Goal: Information Seeking & Learning: Learn about a topic

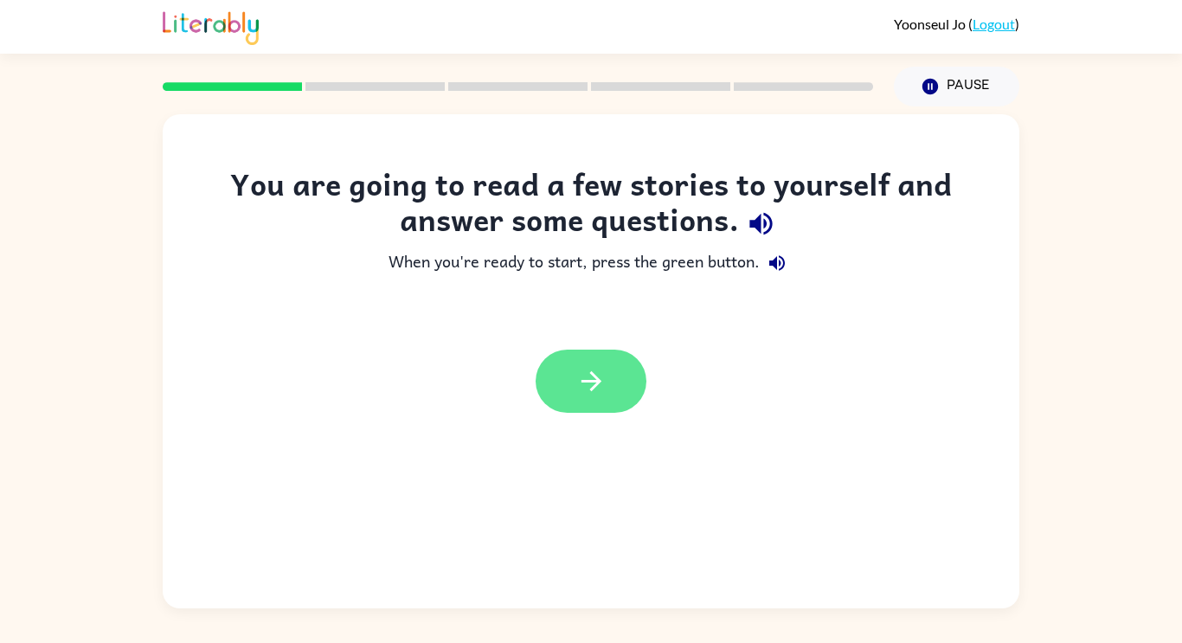
click at [604, 396] on icon "button" at bounding box center [591, 381] width 30 height 30
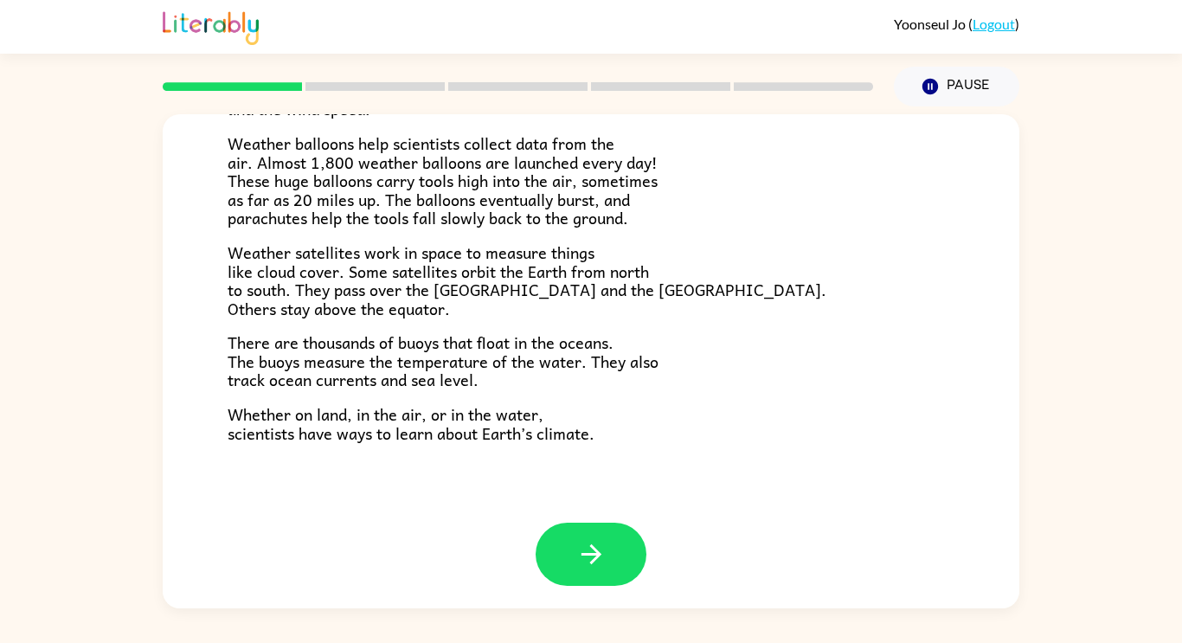
scroll to position [484, 0]
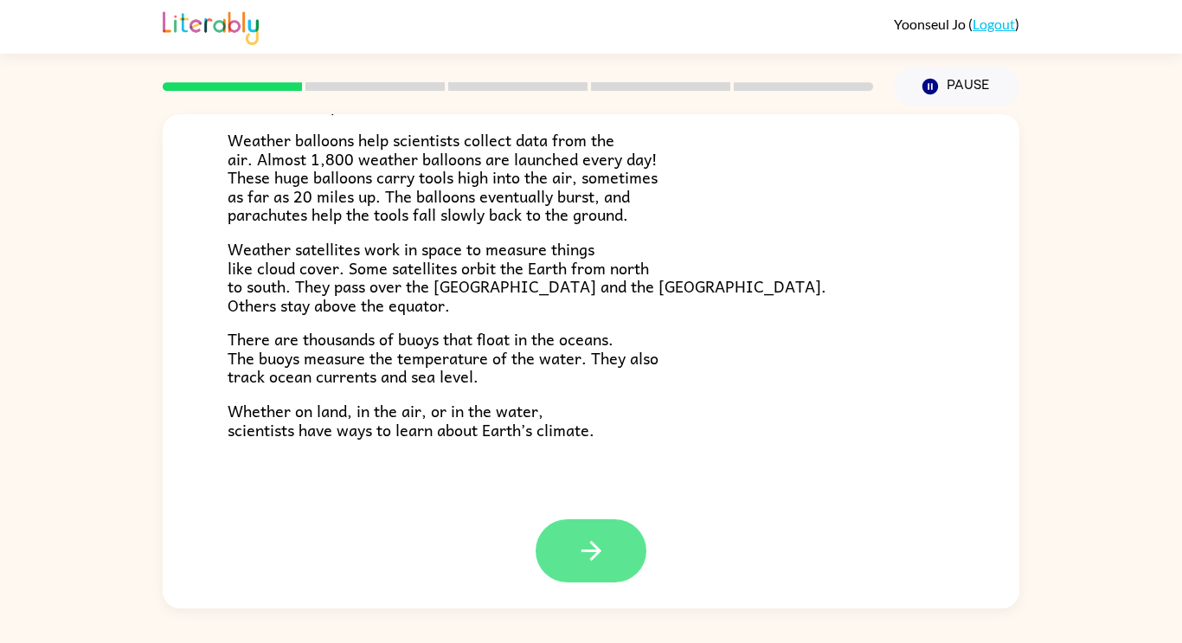
click at [570, 538] on button "button" at bounding box center [591, 550] width 111 height 63
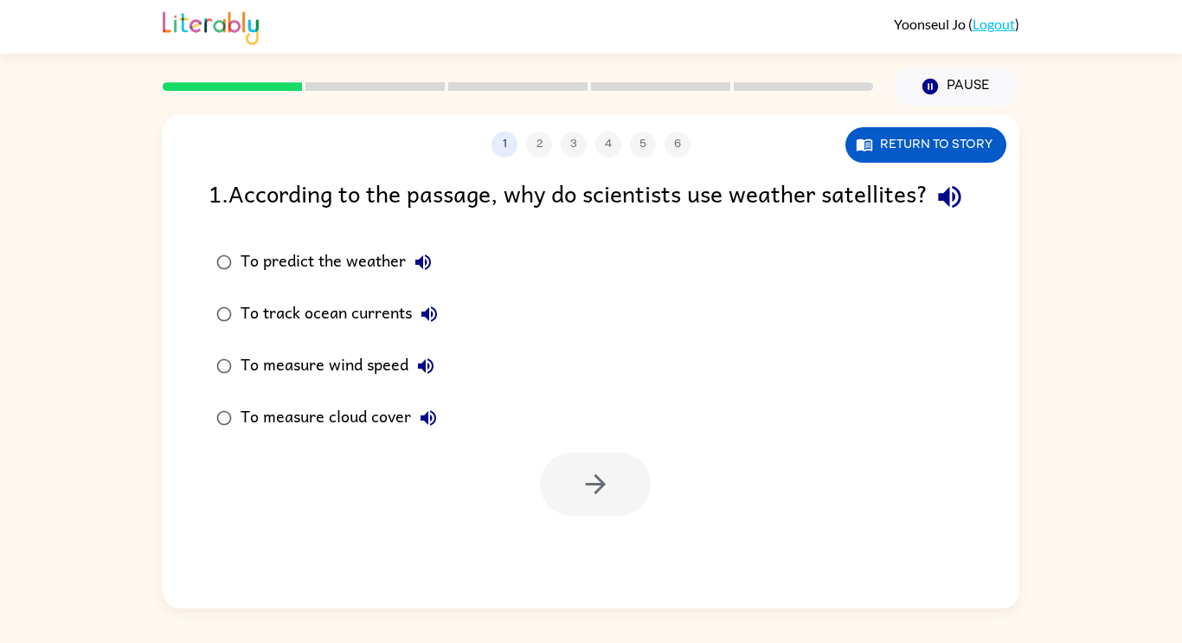
scroll to position [0, 0]
click at [596, 499] on icon "button" at bounding box center [596, 484] width 30 height 30
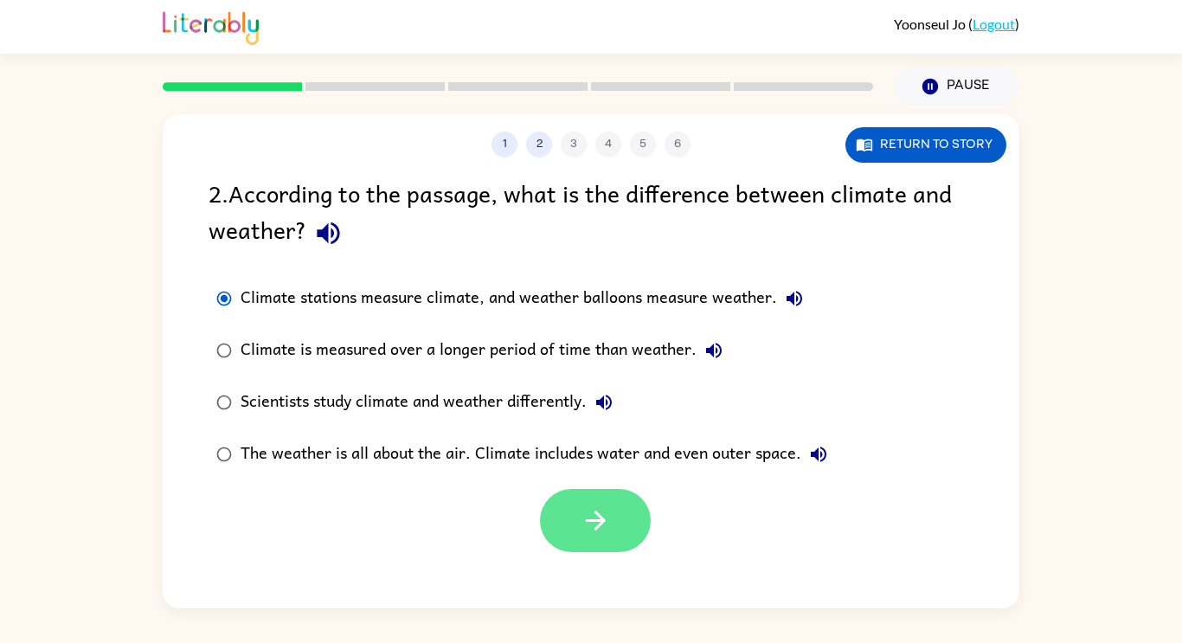
click at [607, 517] on icon "button" at bounding box center [596, 520] width 30 height 30
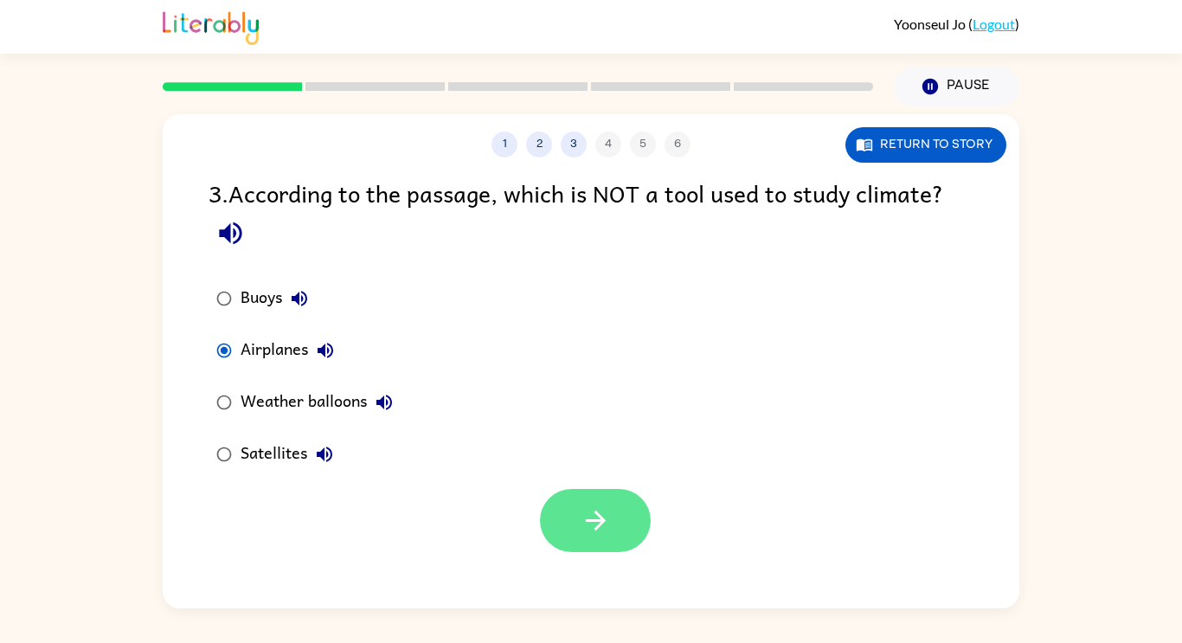
click at [549, 535] on button "button" at bounding box center [595, 520] width 111 height 63
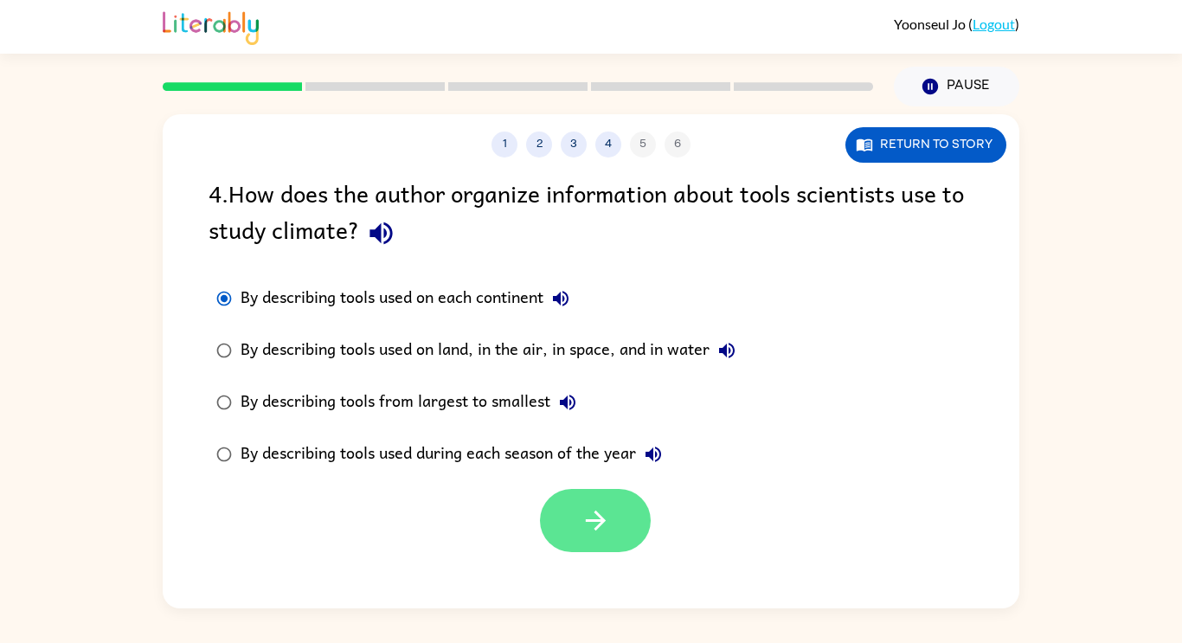
click at [610, 529] on icon "button" at bounding box center [596, 520] width 30 height 30
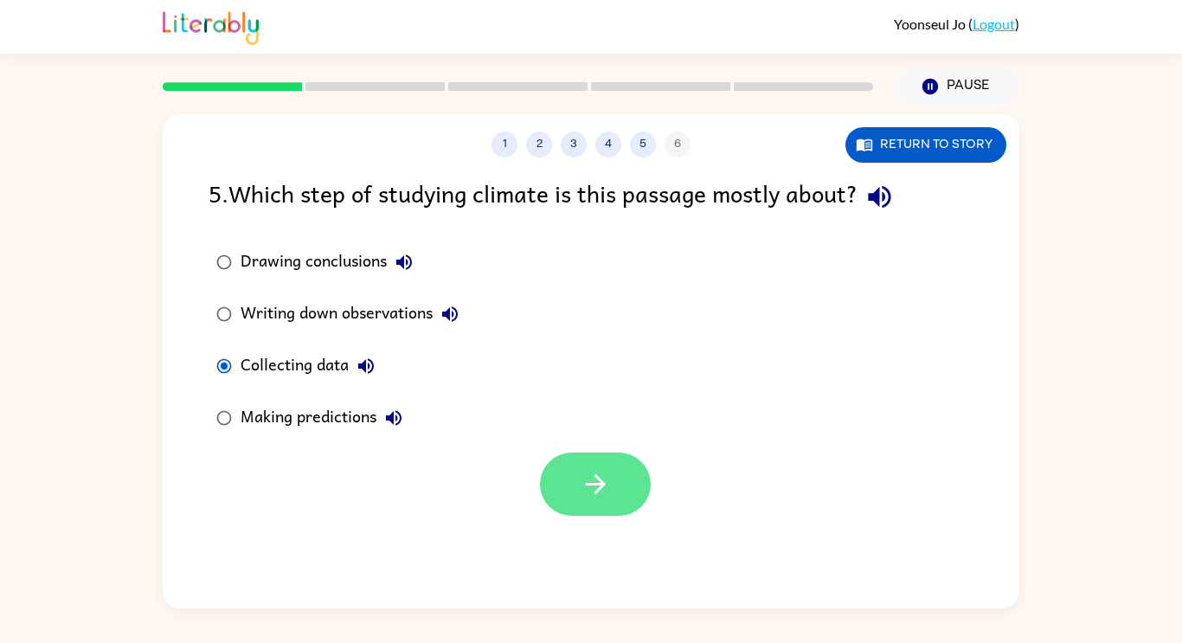
click at [610, 497] on icon "button" at bounding box center [596, 484] width 30 height 30
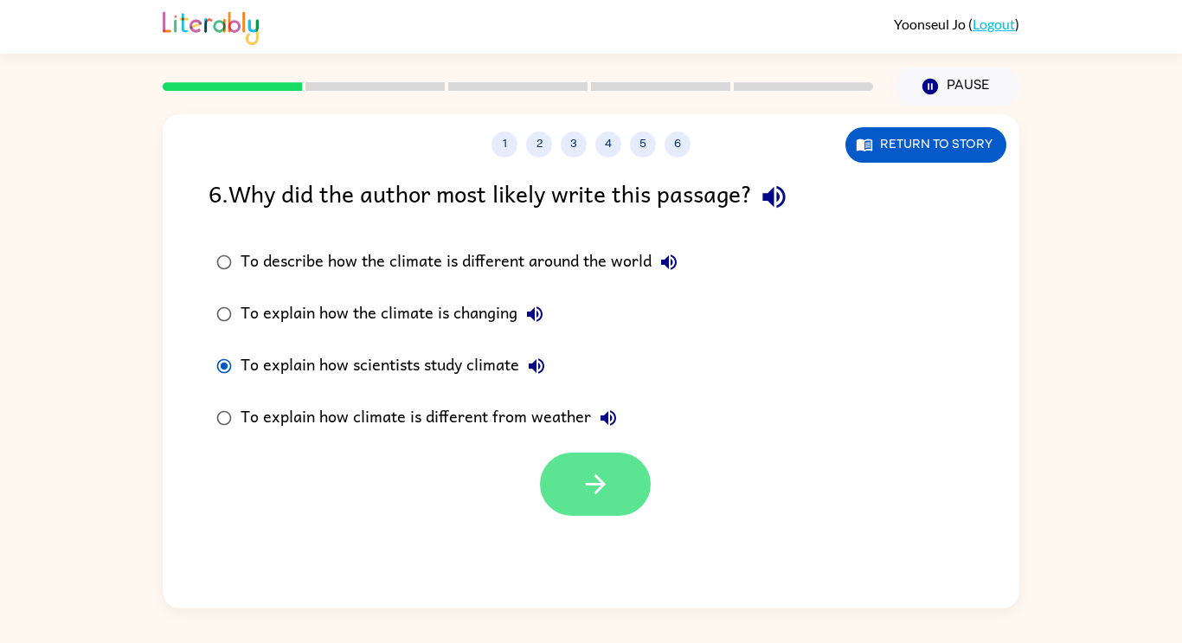
click at [603, 489] on icon "button" at bounding box center [596, 484] width 30 height 30
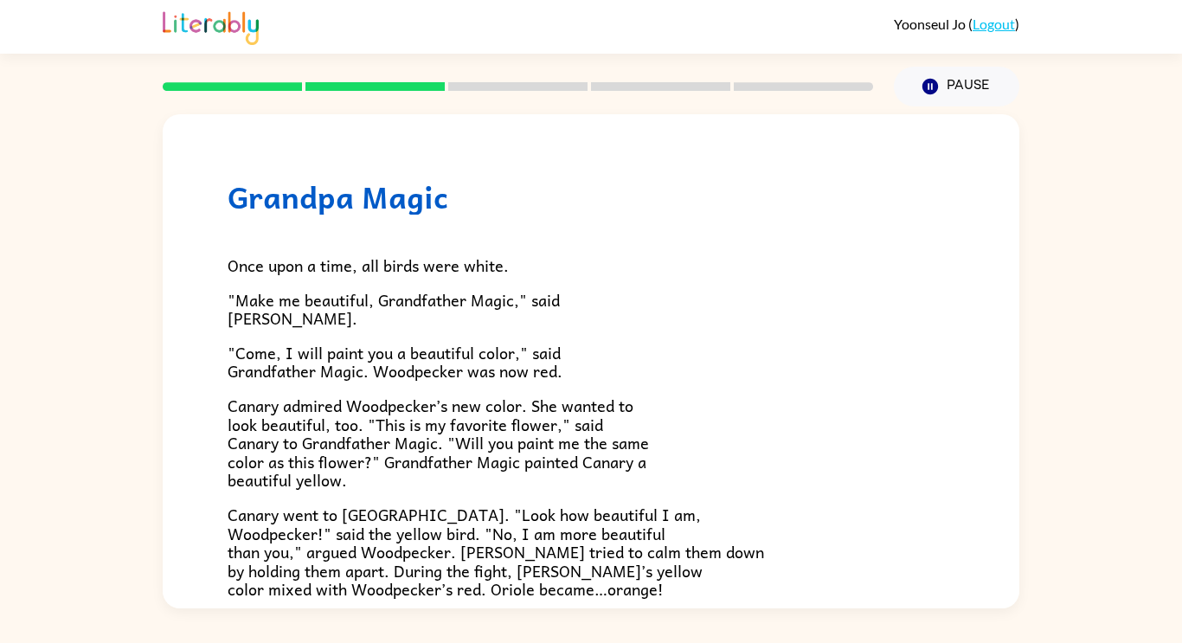
click at [589, 468] on span "Canary admired Woodpecker’s new color. She wanted to look beautiful, too. "This…" at bounding box center [439, 443] width 422 height 100
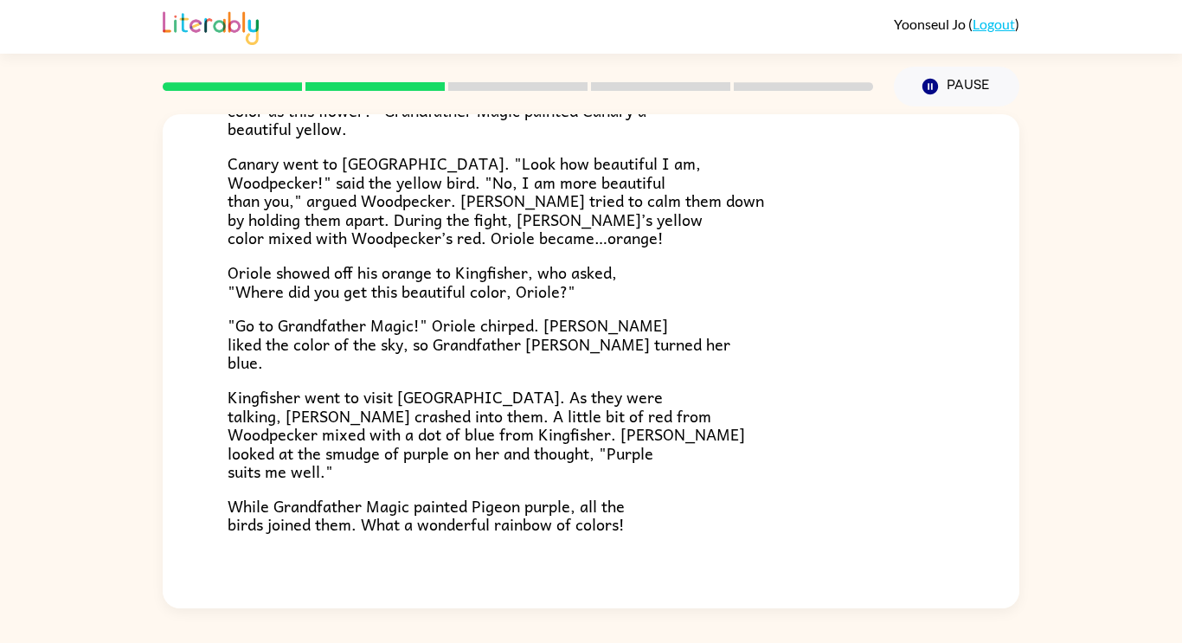
scroll to position [447, 0]
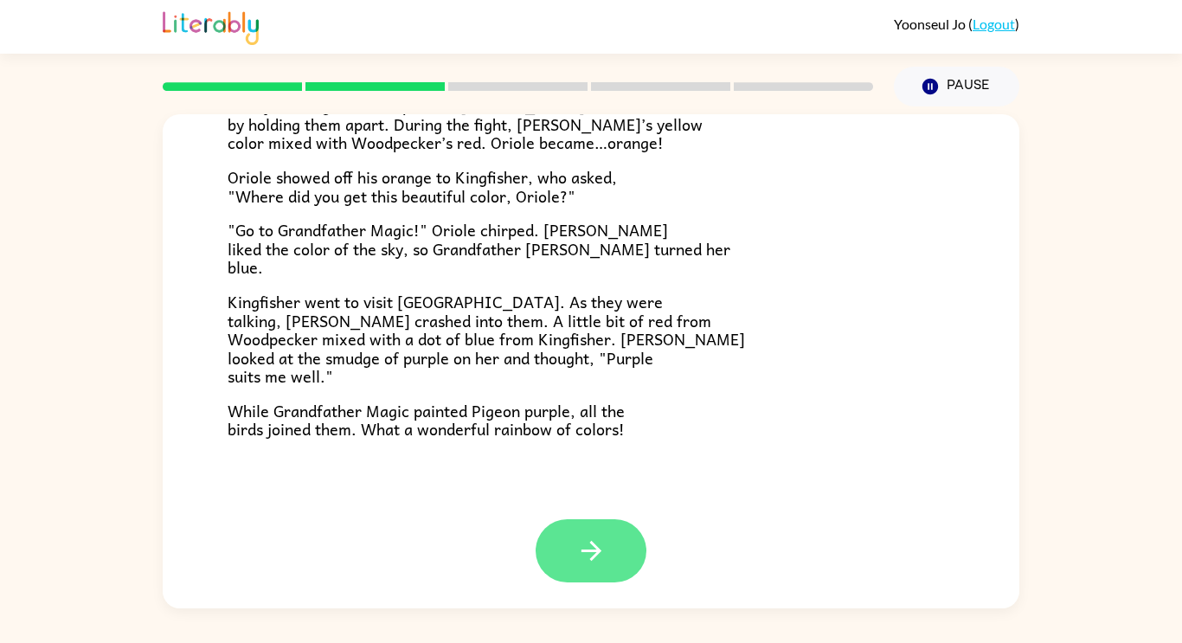
click at [595, 550] on icon "button" at bounding box center [591, 551] width 20 height 20
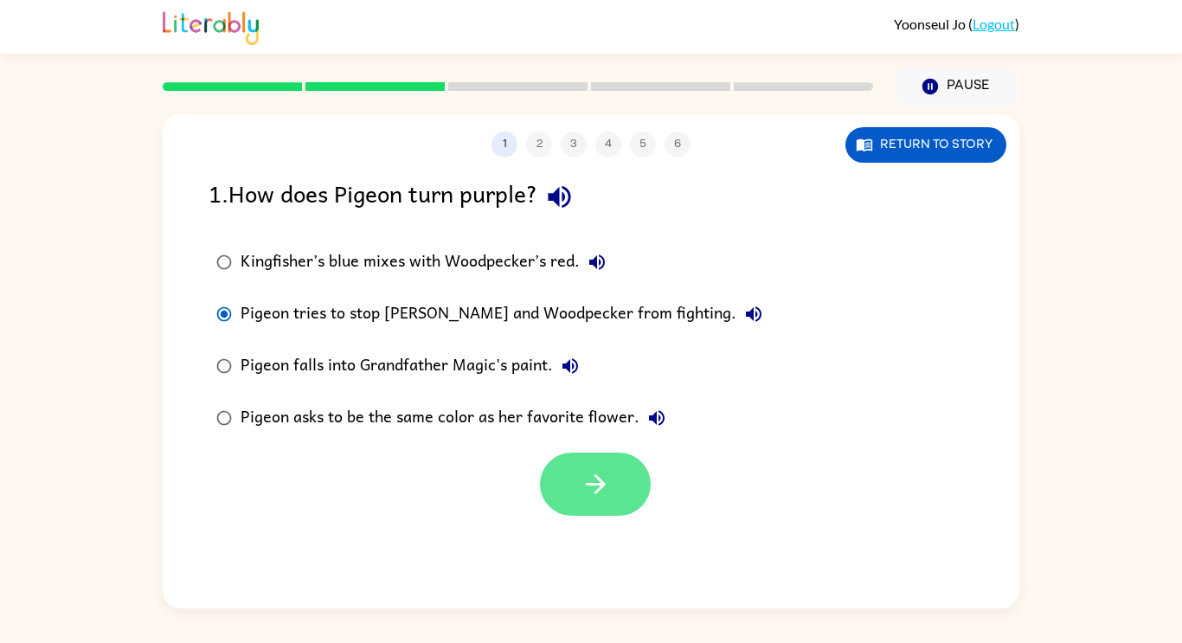
click at [582, 516] on button "button" at bounding box center [595, 484] width 111 height 63
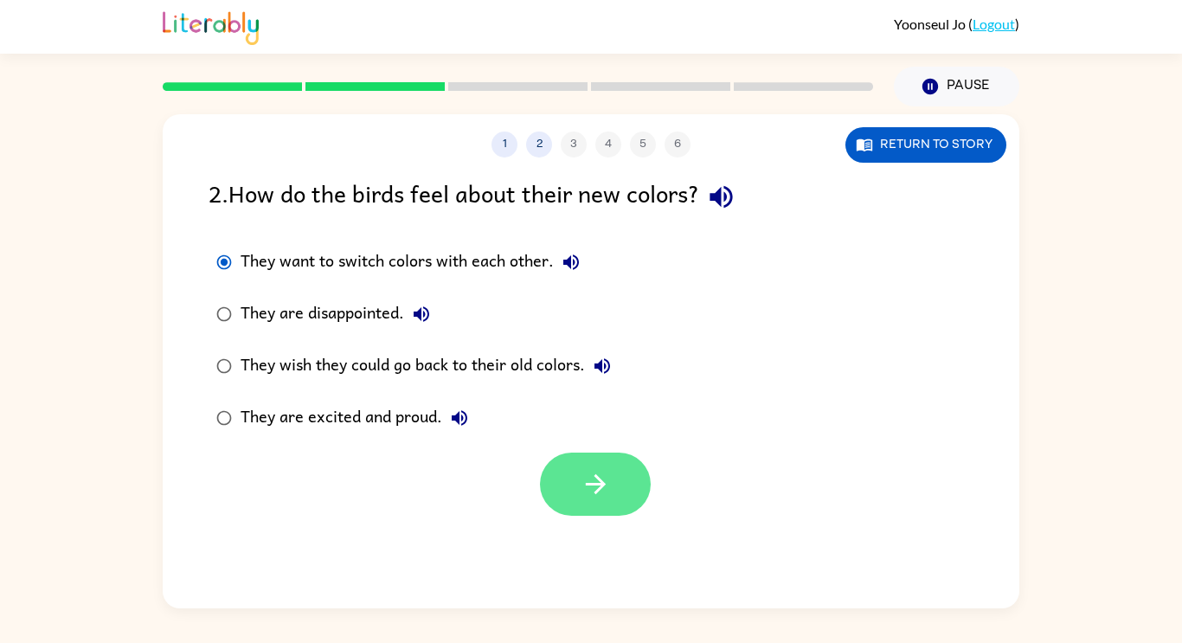
click at [588, 468] on button "button" at bounding box center [595, 484] width 111 height 63
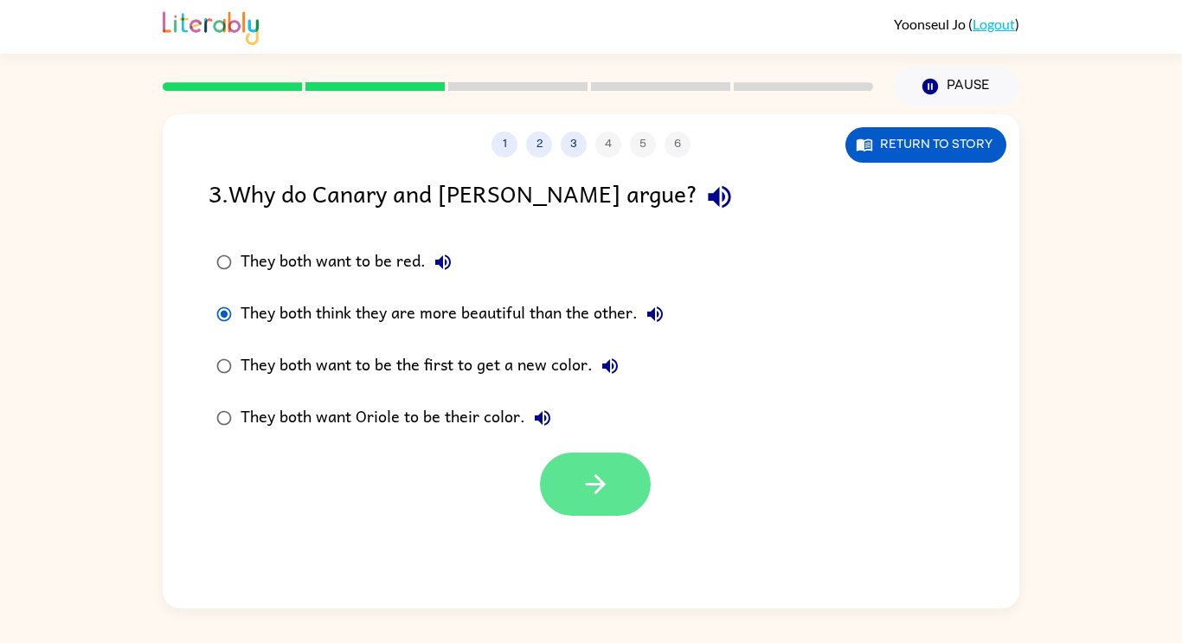
click at [578, 505] on button "button" at bounding box center [595, 484] width 111 height 63
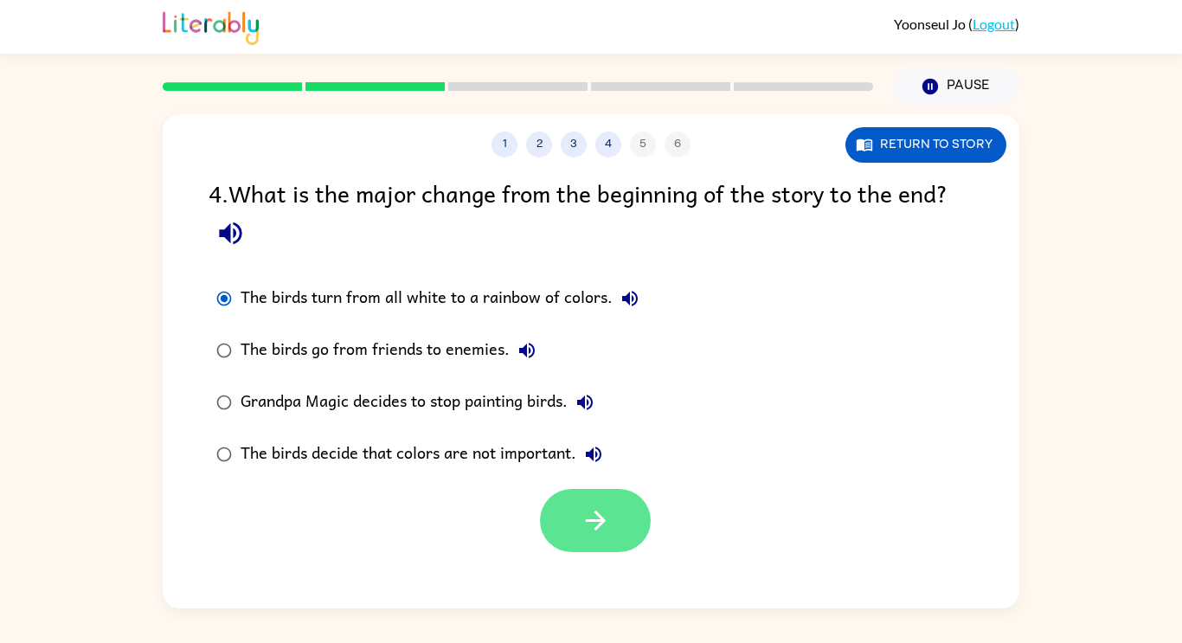
click at [608, 544] on button "button" at bounding box center [595, 520] width 111 height 63
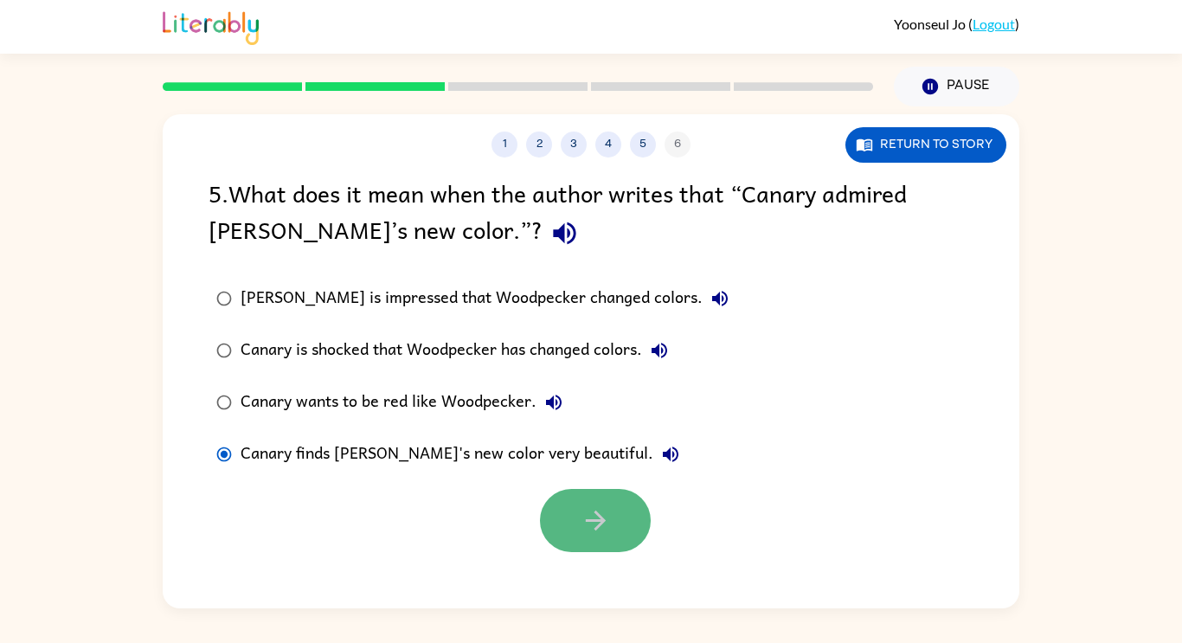
click at [581, 536] on icon "button" at bounding box center [596, 520] width 30 height 30
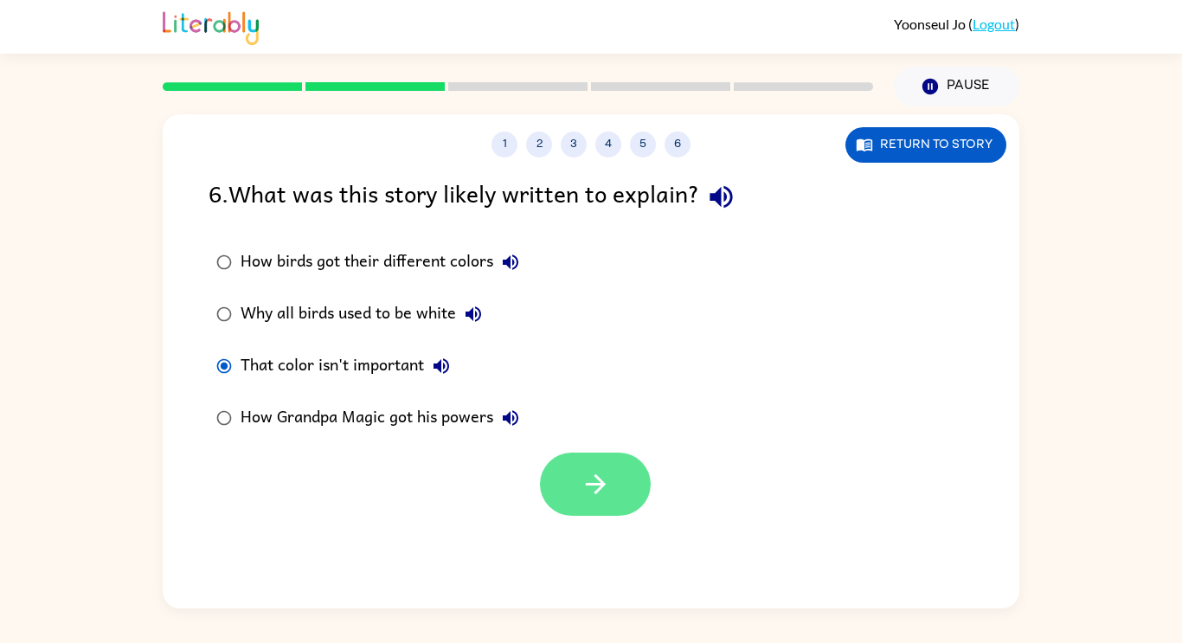
click at [563, 486] on button "button" at bounding box center [595, 484] width 111 height 63
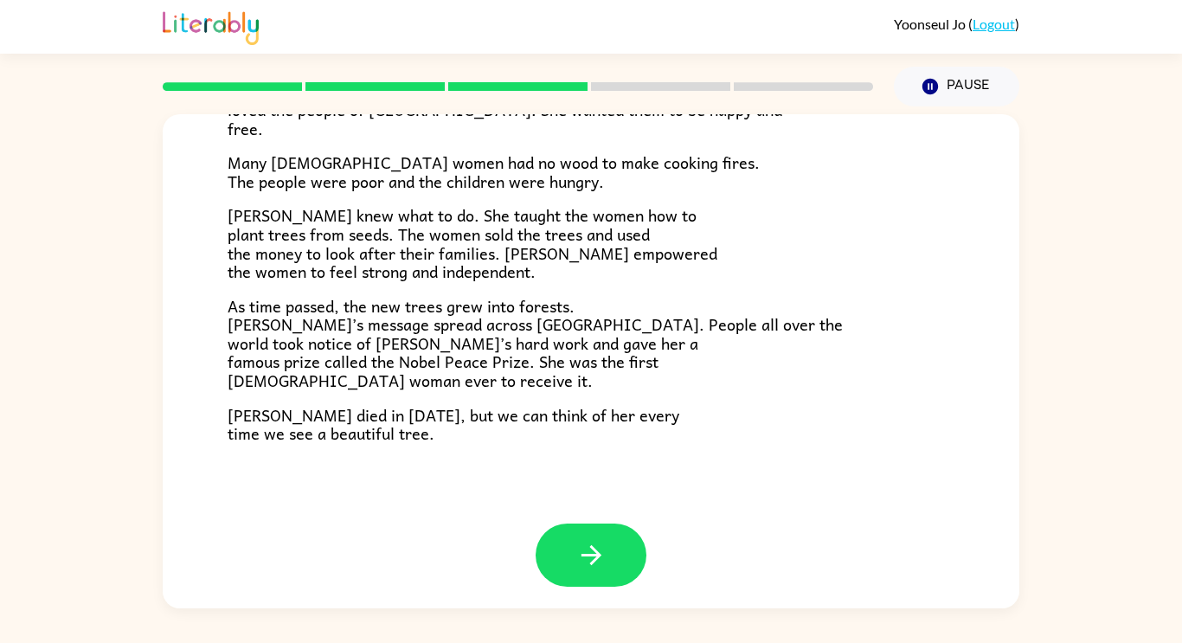
scroll to position [487, 0]
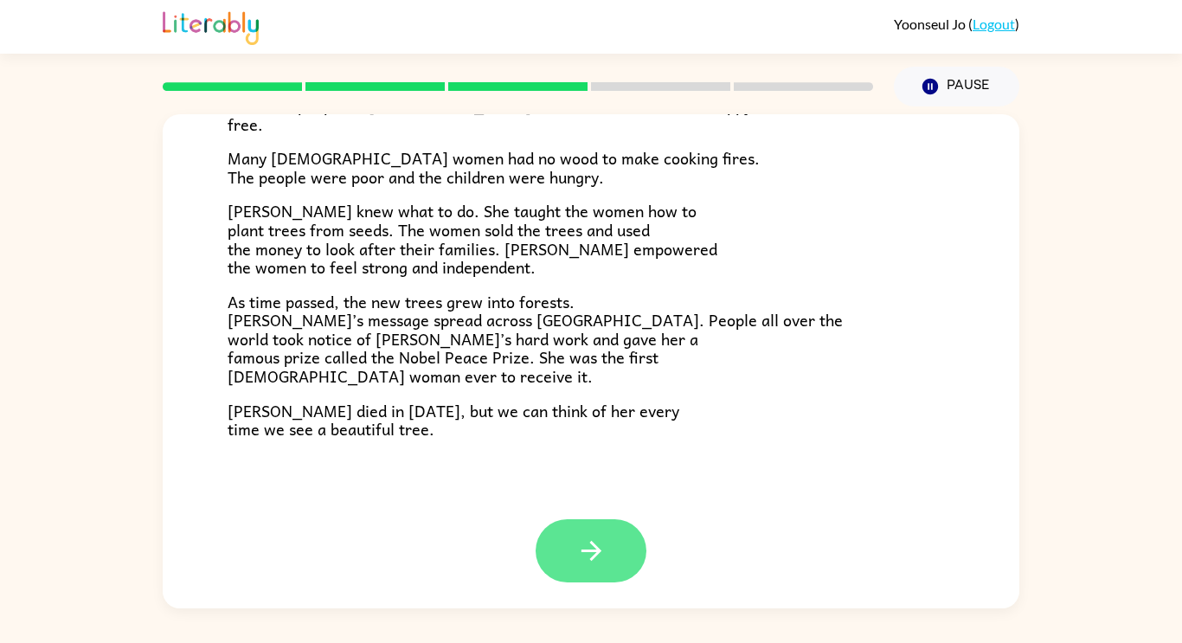
click at [608, 557] on button "button" at bounding box center [591, 550] width 111 height 63
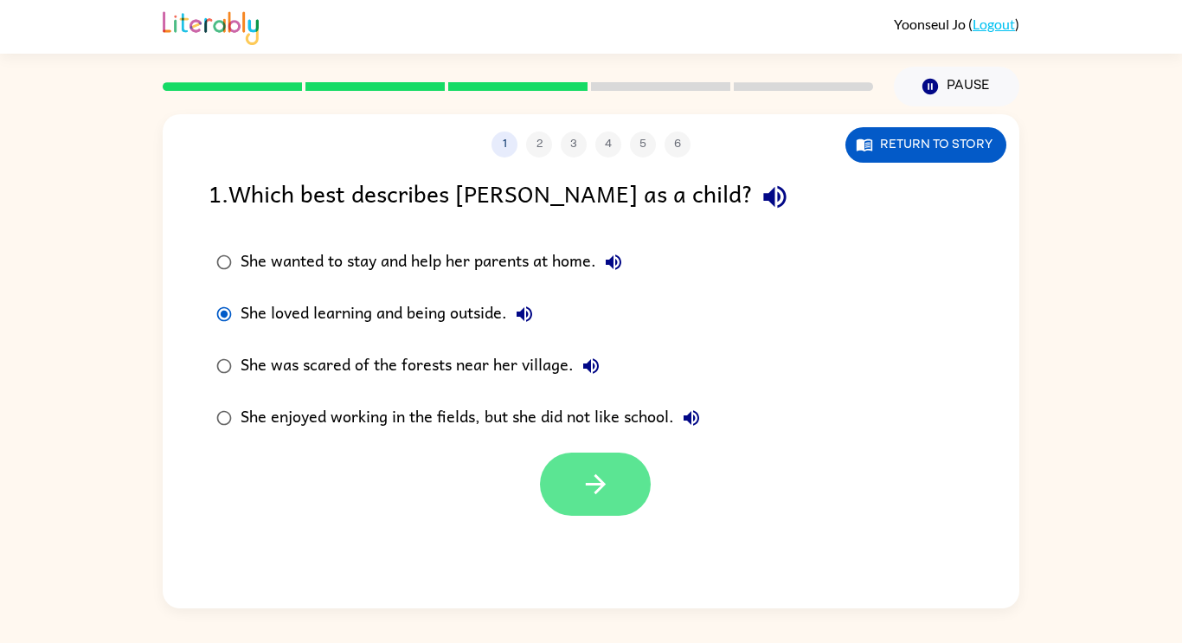
click at [618, 496] on button "button" at bounding box center [595, 484] width 111 height 63
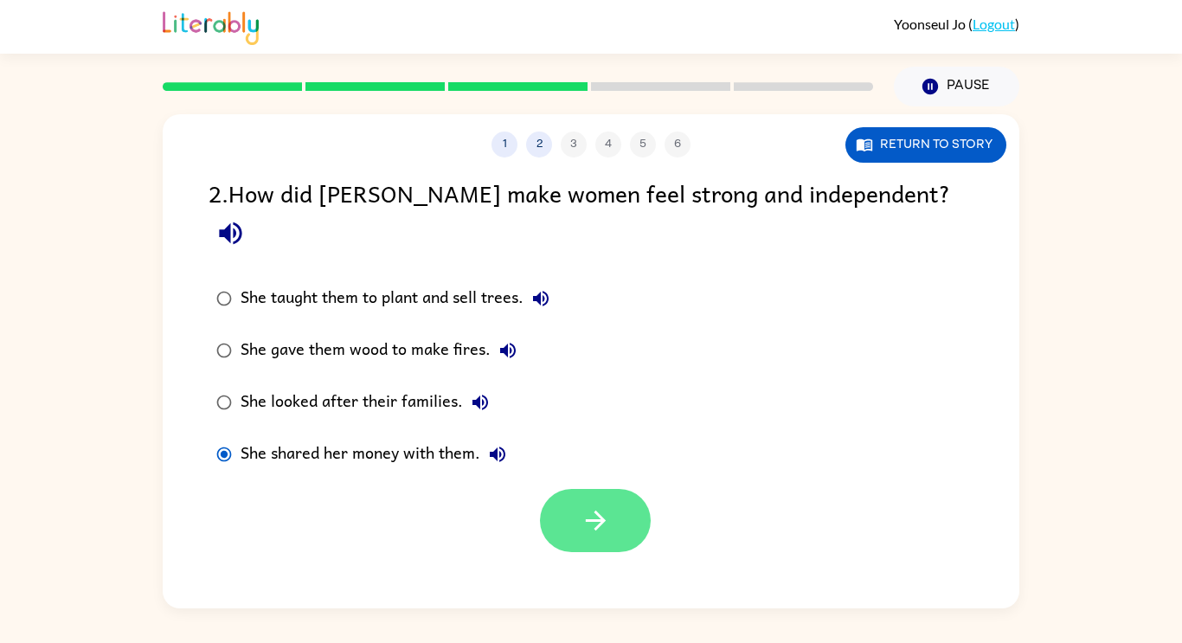
click at [610, 505] on icon "button" at bounding box center [596, 520] width 30 height 30
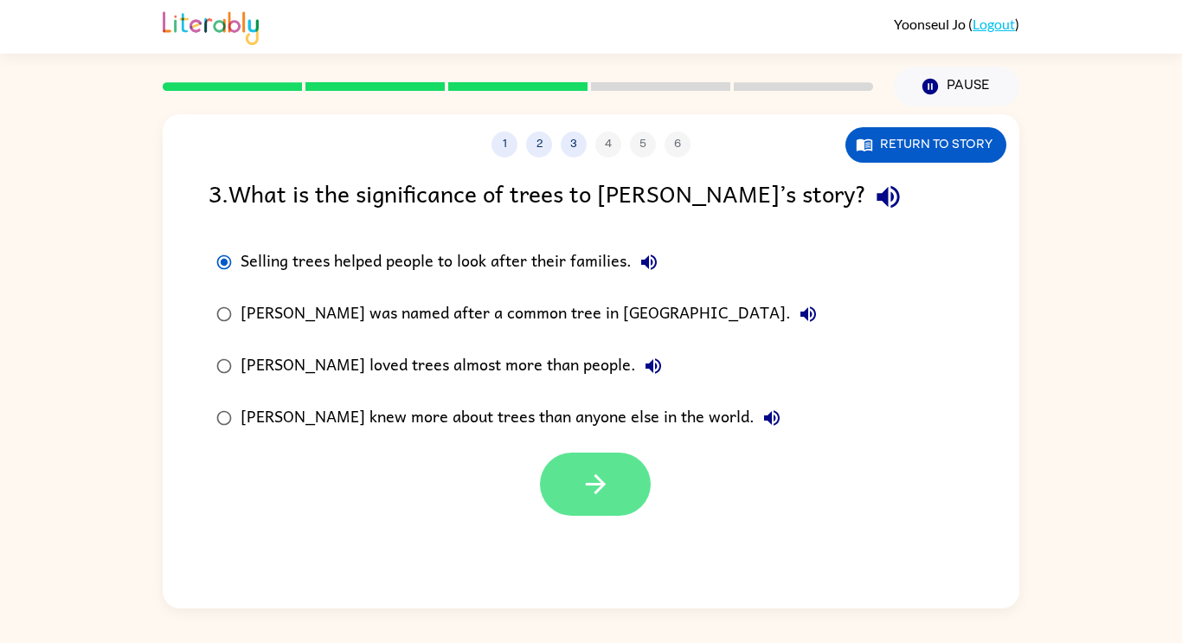
click at [608, 499] on icon "button" at bounding box center [596, 484] width 30 height 30
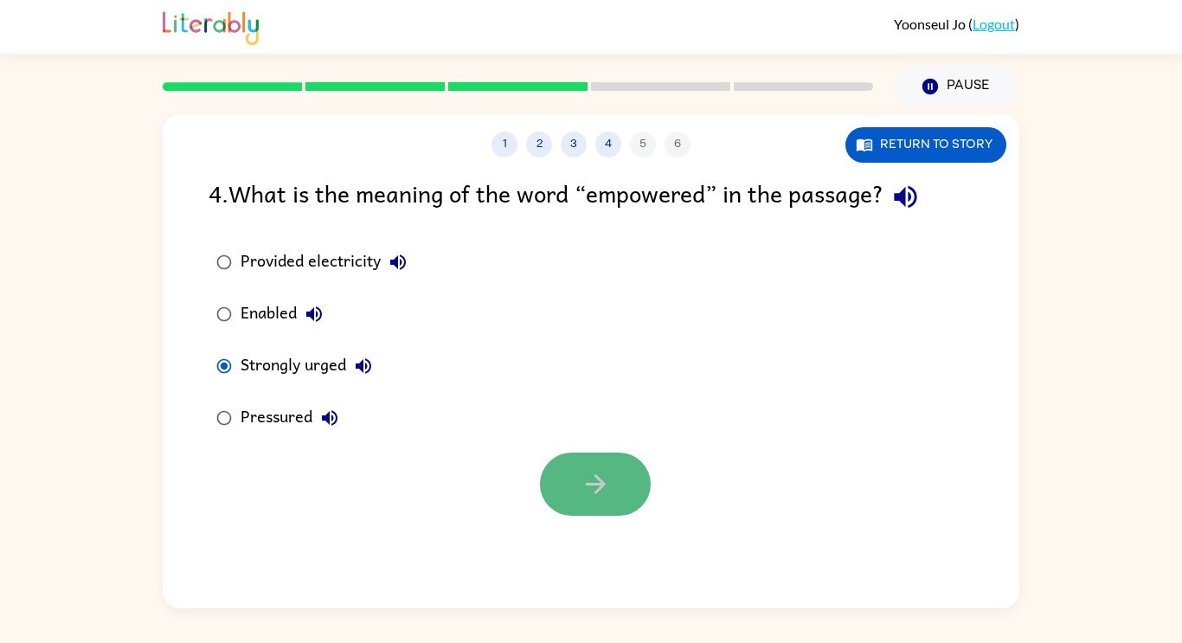
click at [608, 494] on icon "button" at bounding box center [596, 484] width 30 height 30
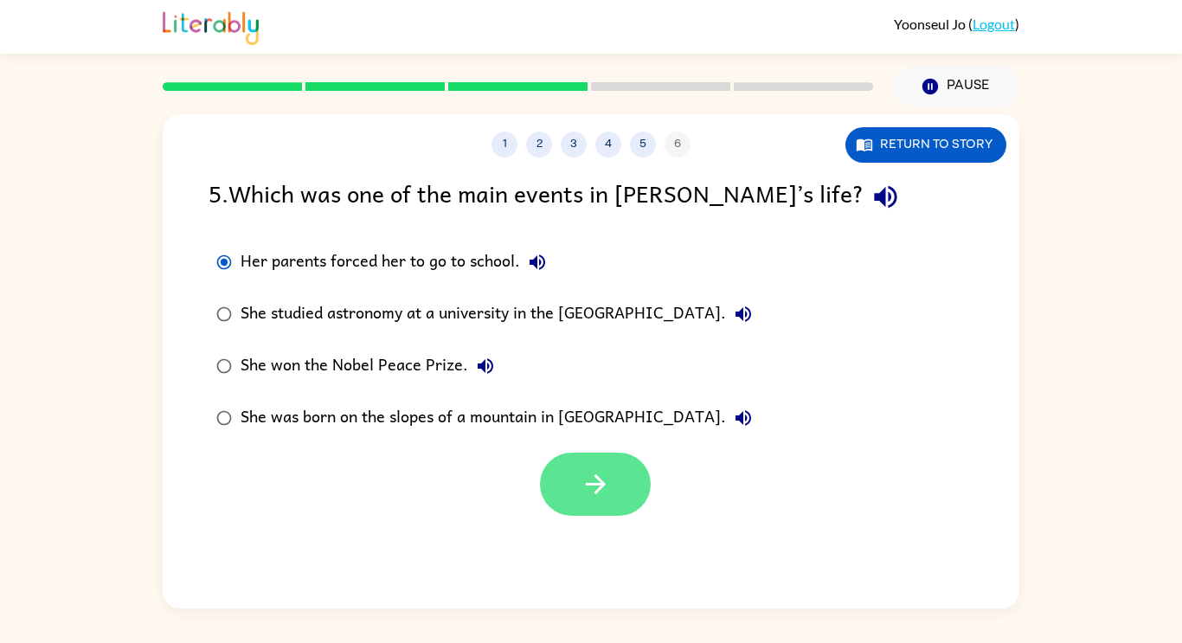
click at [594, 496] on icon "button" at bounding box center [596, 484] width 30 height 30
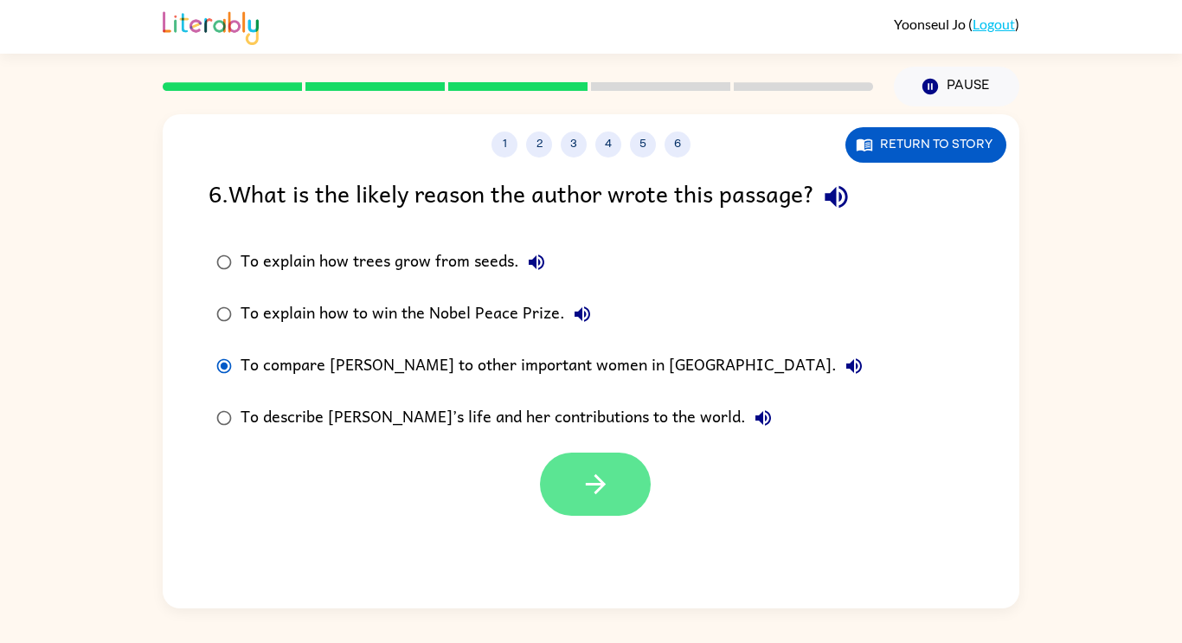
click at [607, 503] on button "button" at bounding box center [595, 484] width 111 height 63
click at [607, 499] on div at bounding box center [595, 484] width 111 height 63
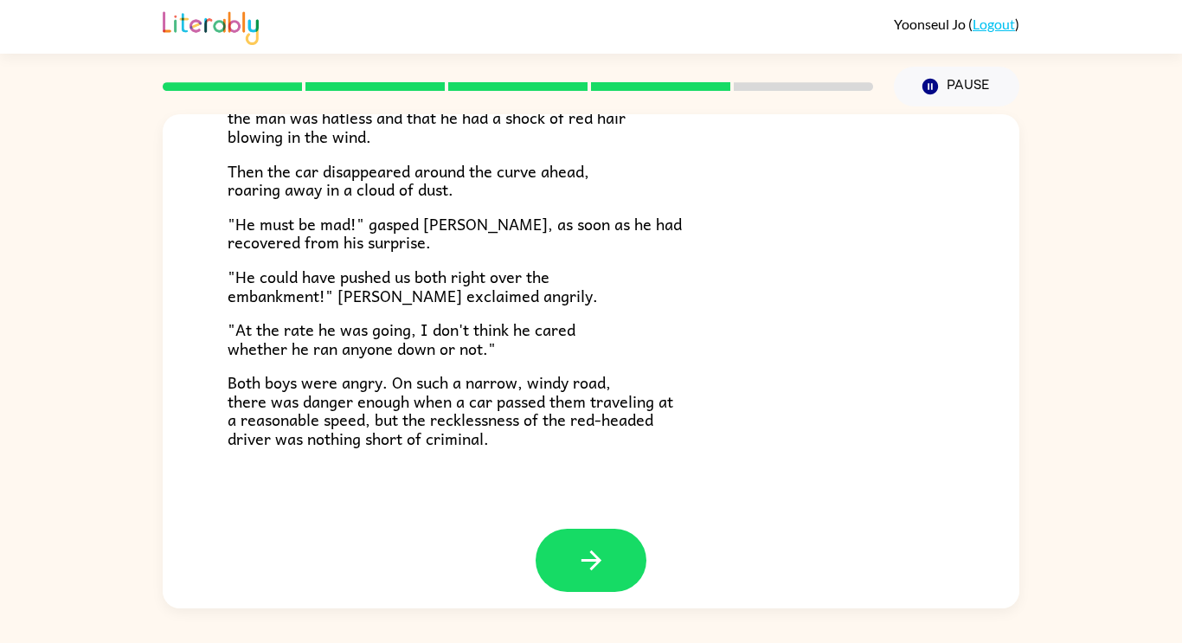
scroll to position [480, 0]
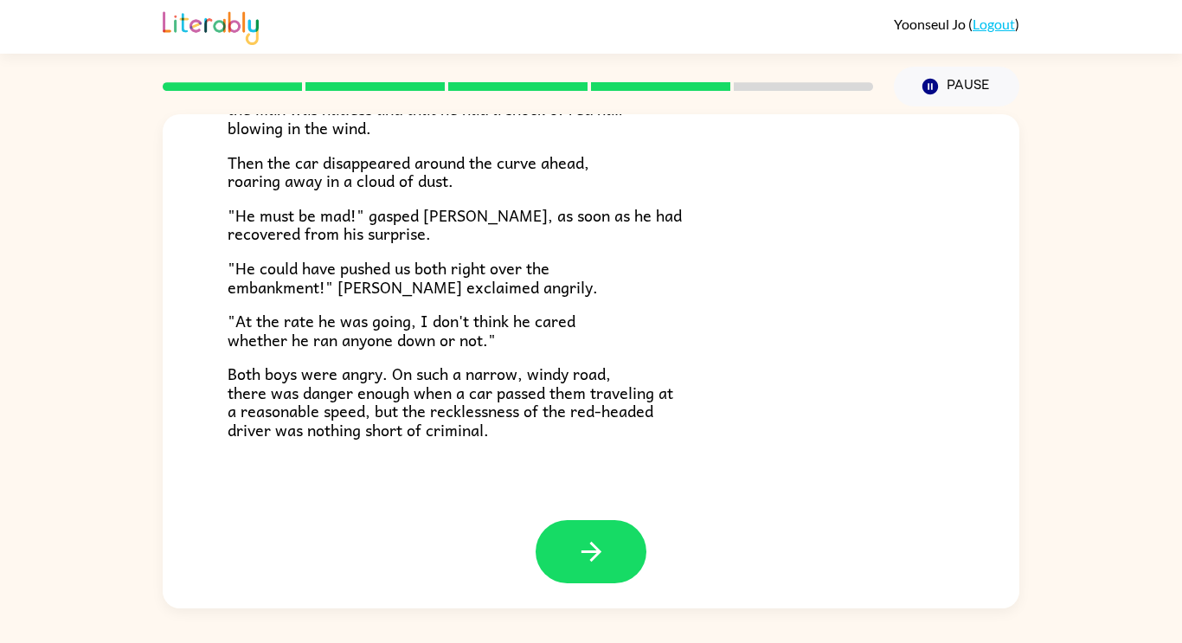
click at [617, 505] on div "The Tower Treasure The car brakes squealed. The driver of the oncoming car swun…" at bounding box center [591, 76] width 857 height 885
click at [624, 576] on button "button" at bounding box center [591, 551] width 111 height 63
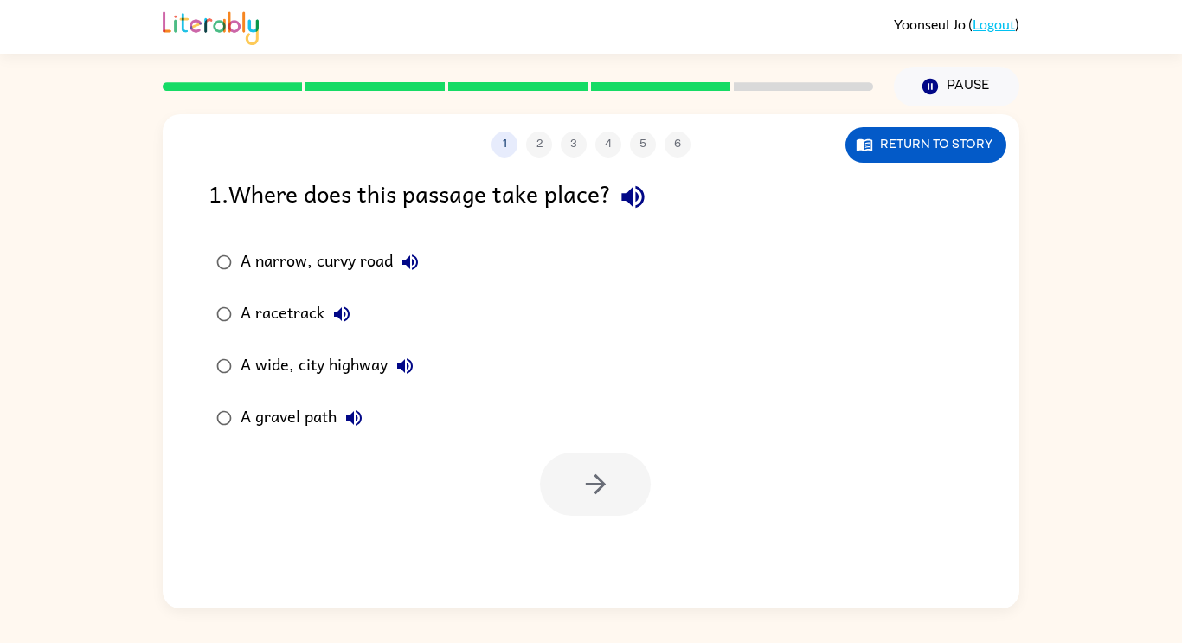
scroll to position [0, 0]
click at [613, 494] on button "button" at bounding box center [595, 484] width 111 height 63
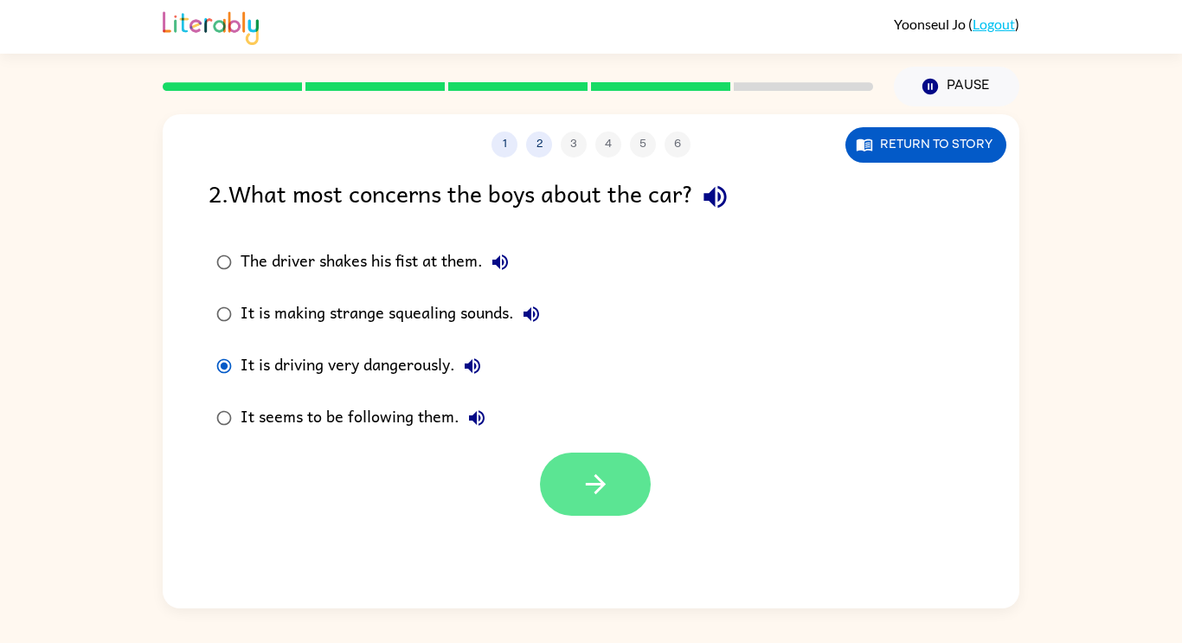
click at [601, 483] on icon "button" at bounding box center [595, 484] width 20 height 20
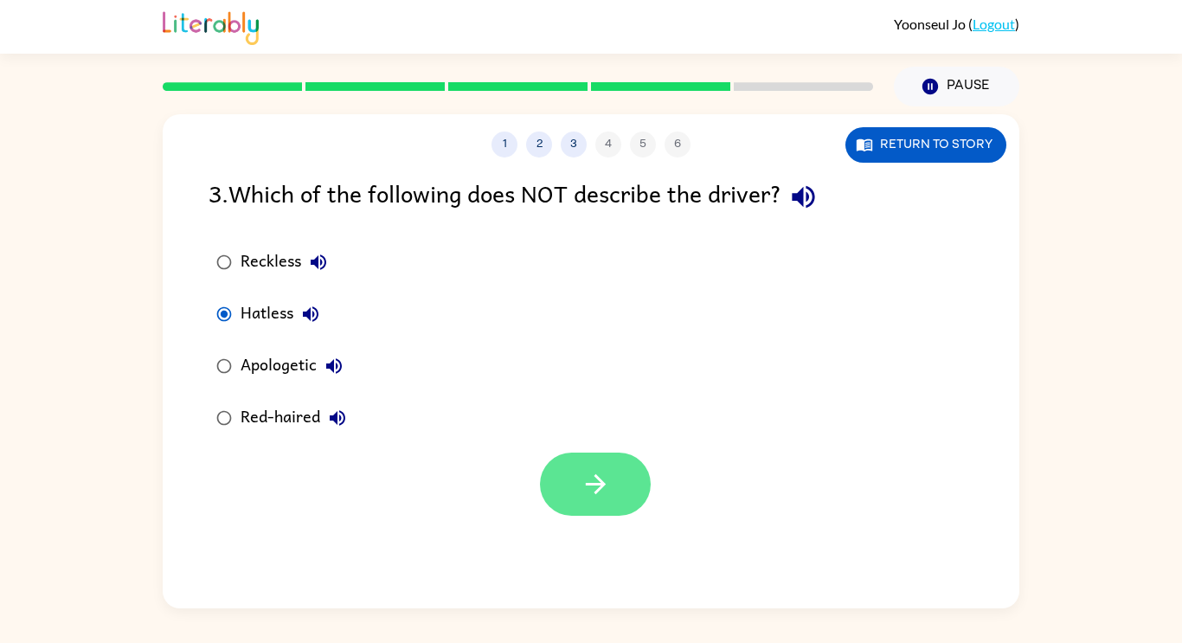
click at [602, 494] on icon "button" at bounding box center [596, 484] width 30 height 30
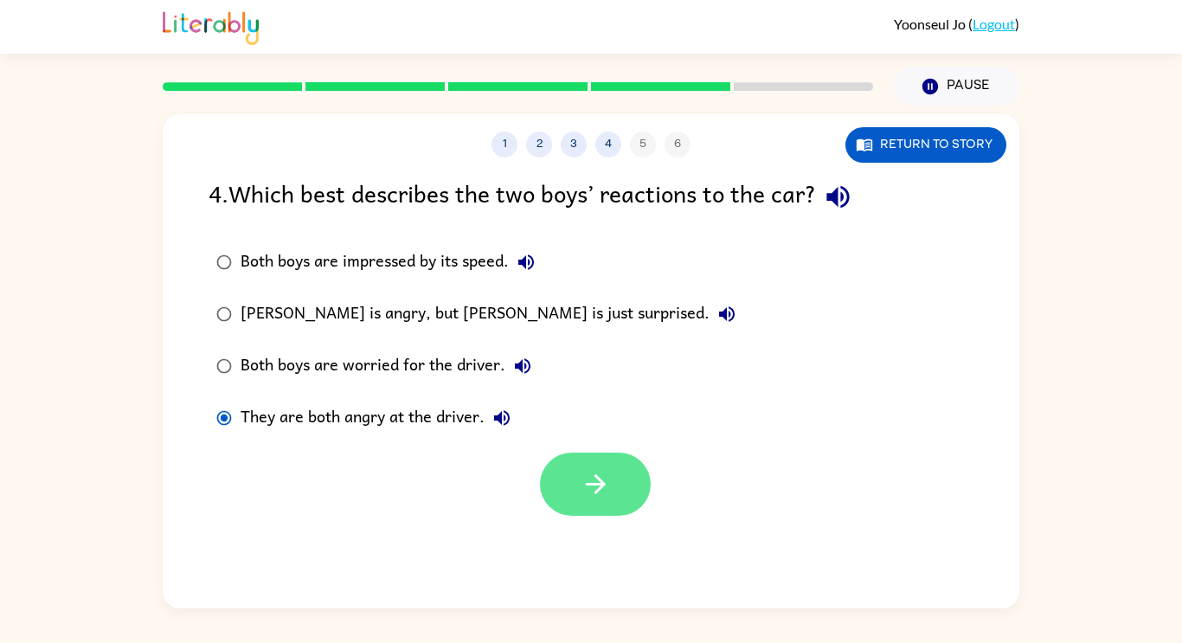
click at [609, 488] on icon "button" at bounding box center [596, 484] width 30 height 30
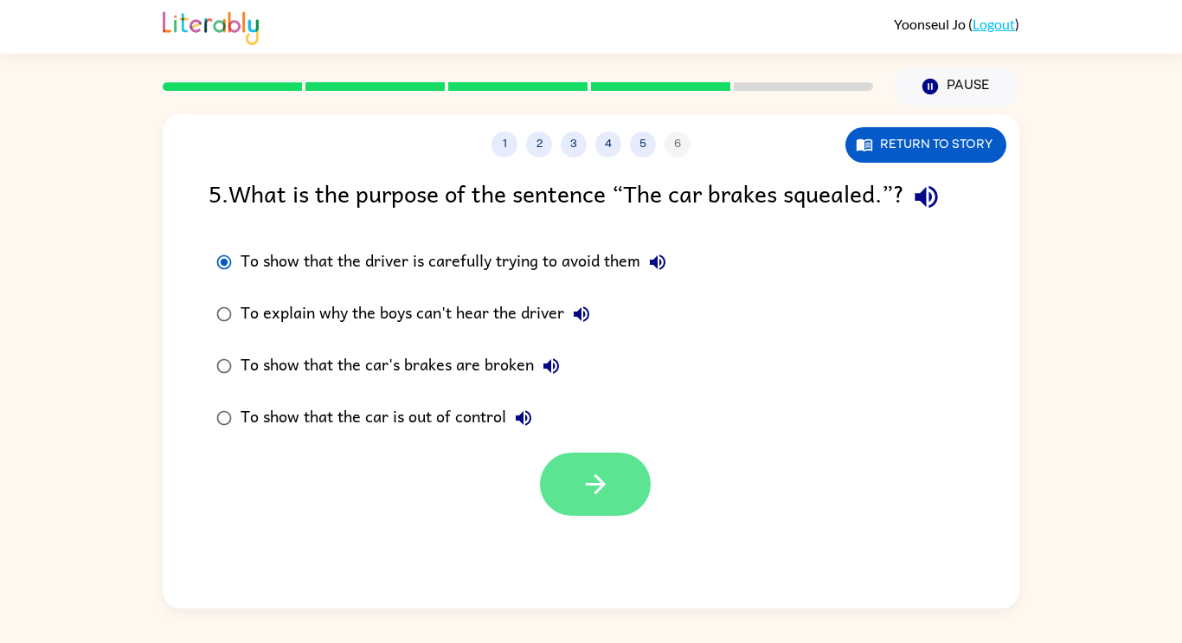
click at [606, 476] on icon "button" at bounding box center [596, 484] width 30 height 30
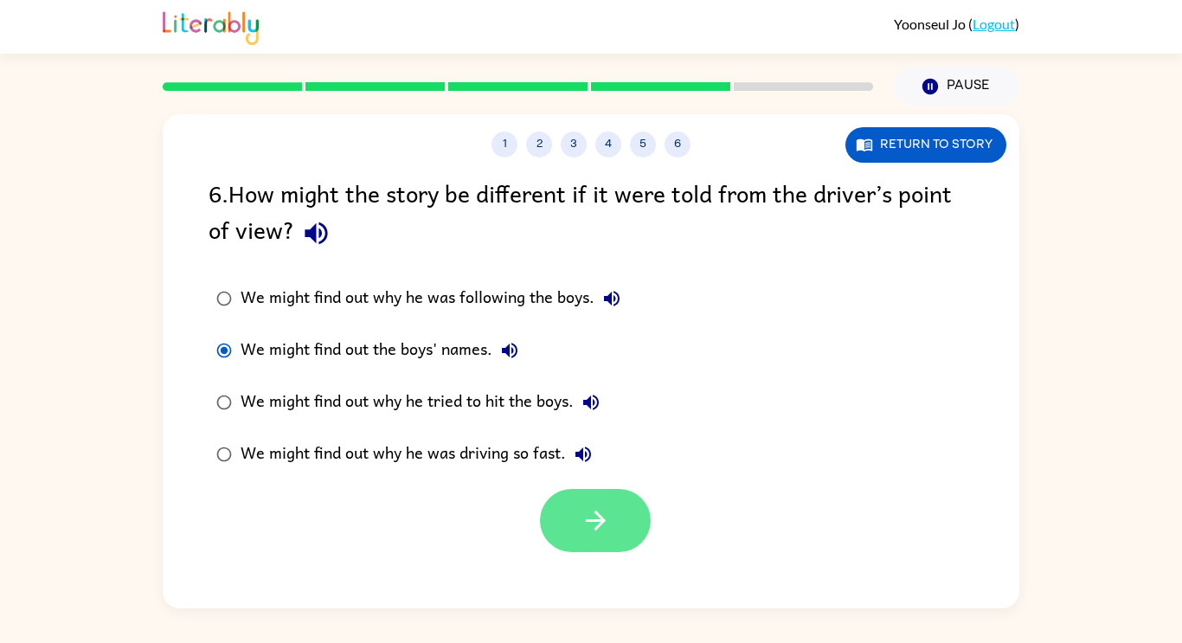
click at [610, 505] on icon "button" at bounding box center [596, 520] width 30 height 30
click at [627, 511] on div at bounding box center [595, 520] width 111 height 63
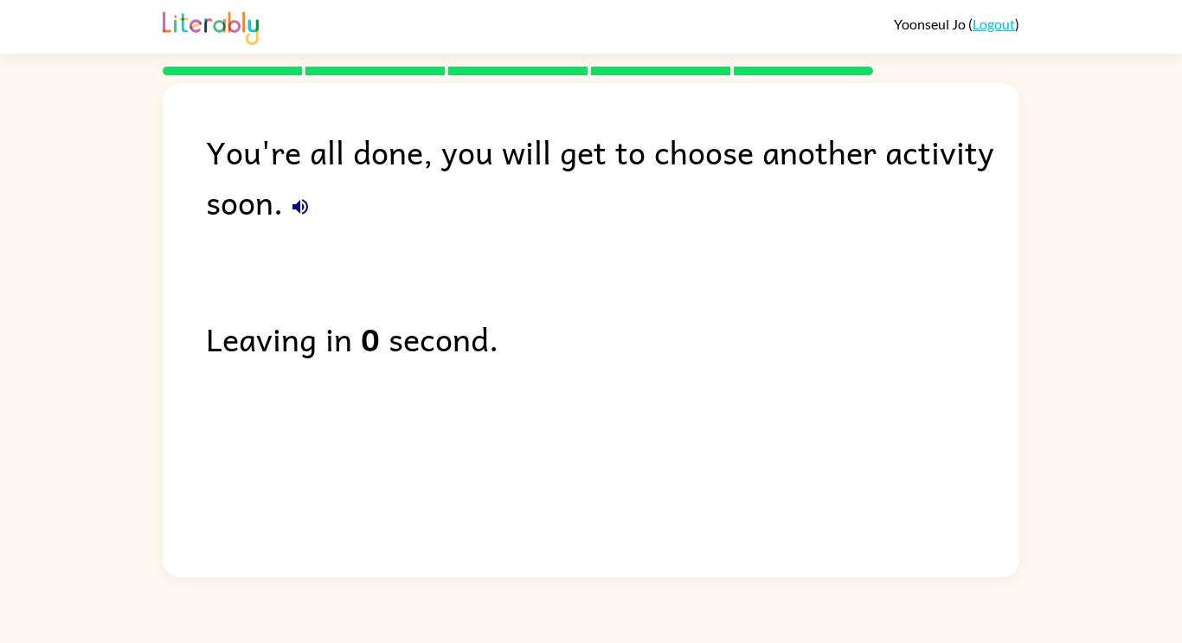
click at [489, 335] on div "Leaving in 0 second." at bounding box center [613, 338] width 814 height 50
